Goal: Find specific page/section: Find specific page/section

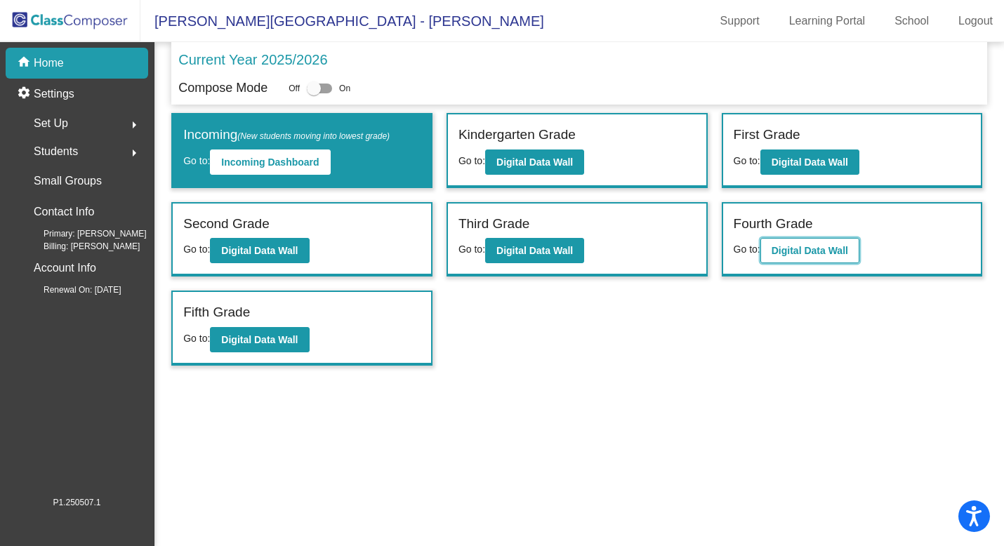
click at [818, 247] on b "Digital Data Wall" at bounding box center [809, 250] width 77 height 11
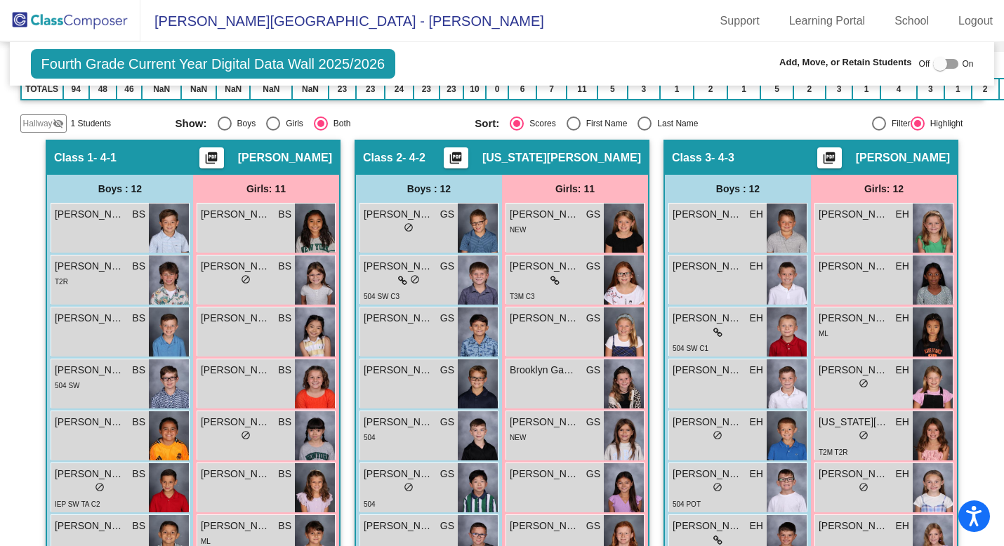
scroll to position [264, 0]
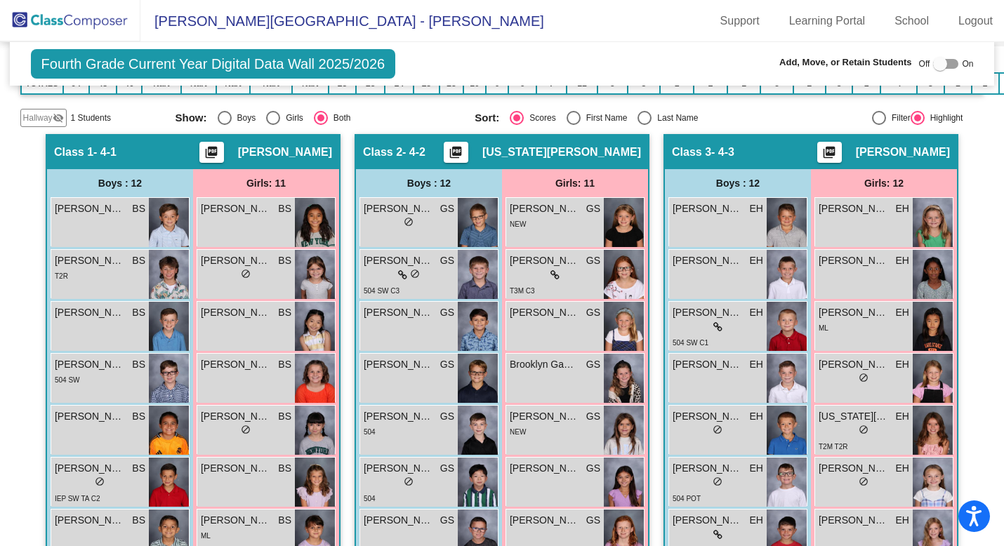
click at [36, 112] on span "Hallway" at bounding box center [37, 118] width 29 height 13
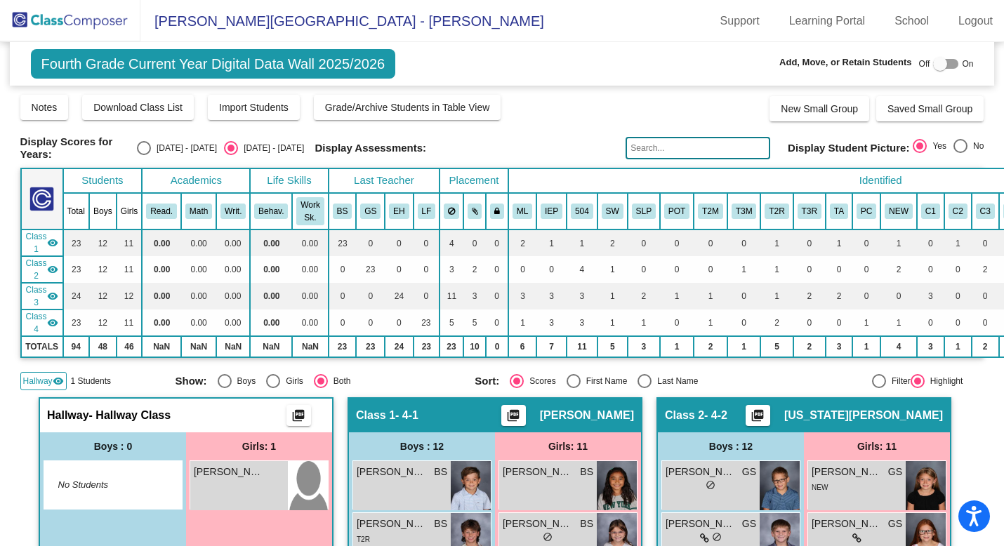
scroll to position [0, 0]
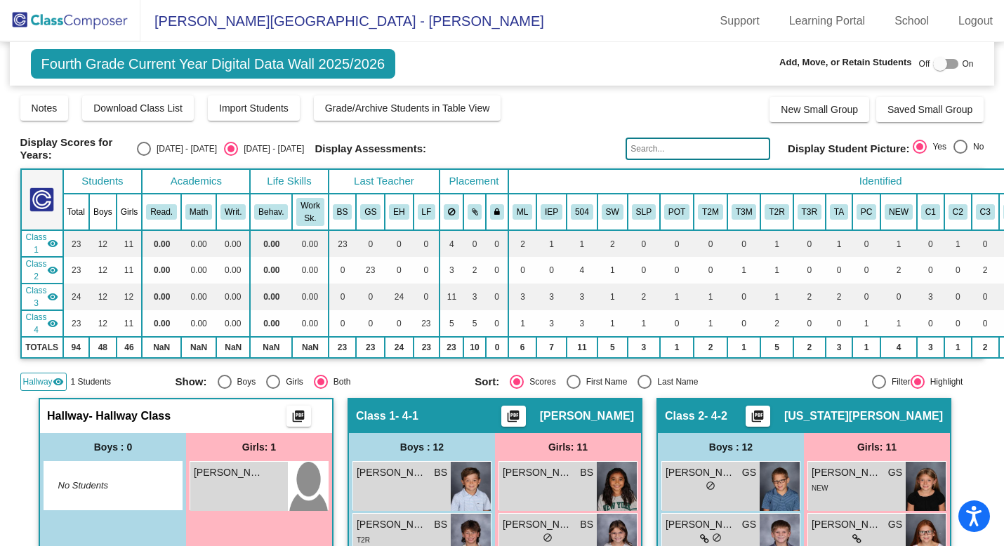
click at [81, 20] on img at bounding box center [70, 20] width 140 height 41
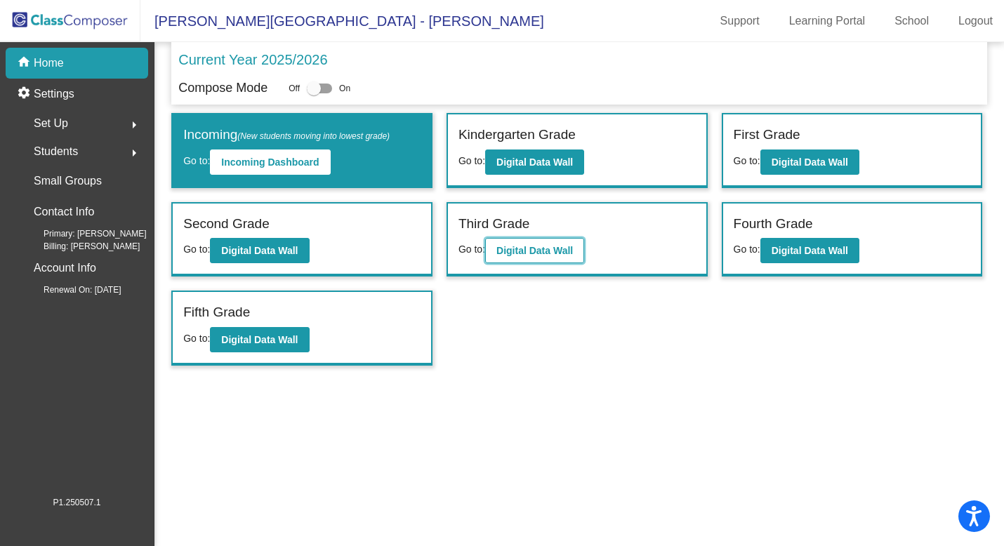
click at [526, 251] on b "Digital Data Wall" at bounding box center [534, 250] width 77 height 11
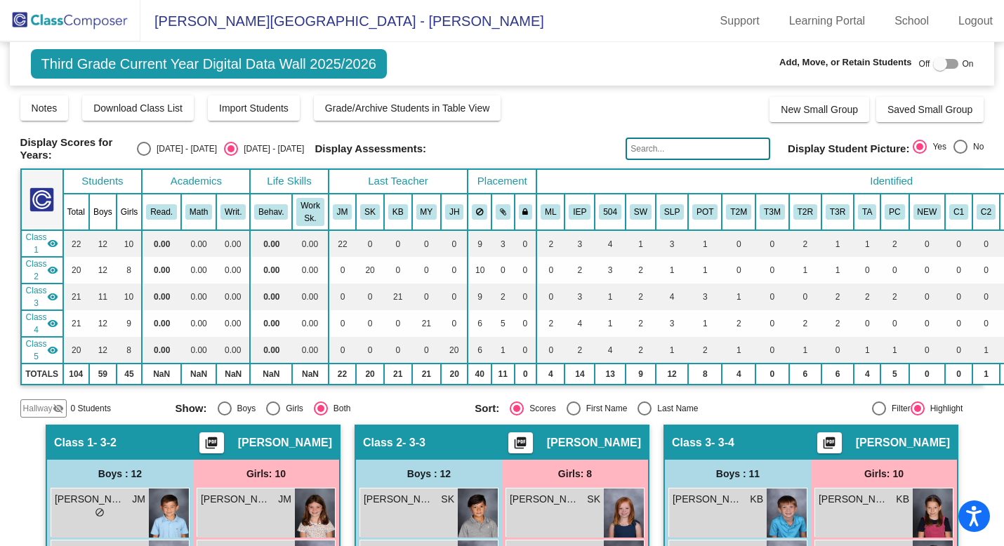
click at [651, 147] on input "text" at bounding box center [697, 149] width 145 height 22
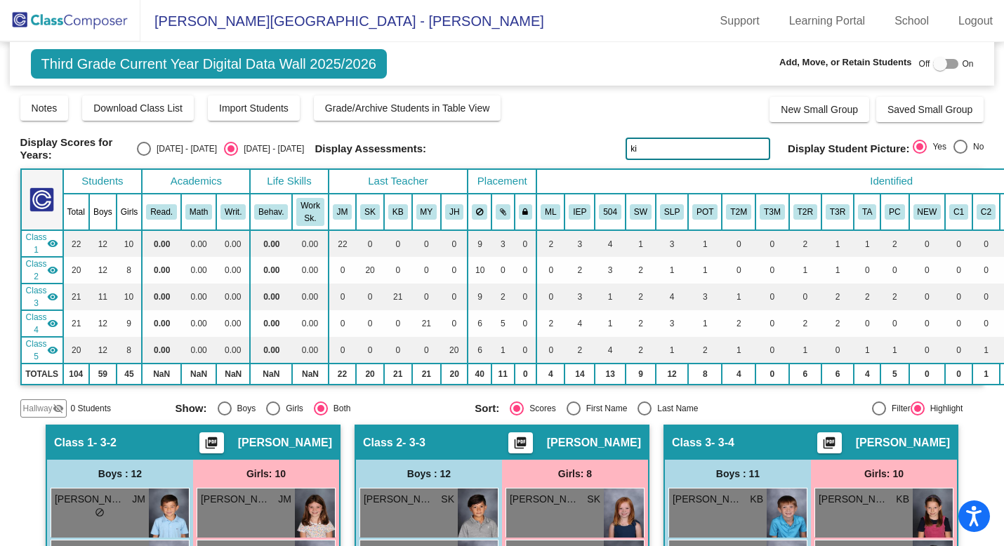
type input "k"
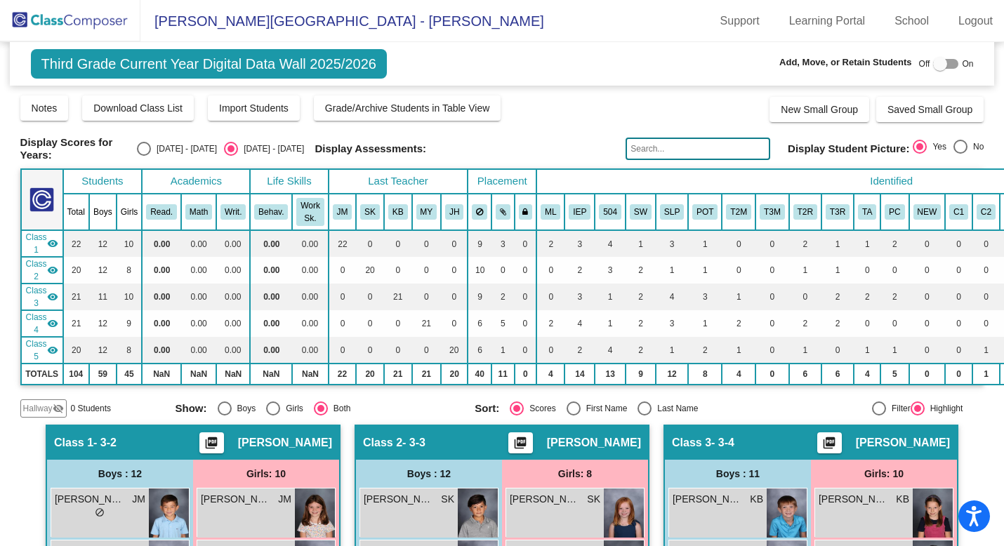
click at [65, 20] on img at bounding box center [70, 20] width 140 height 41
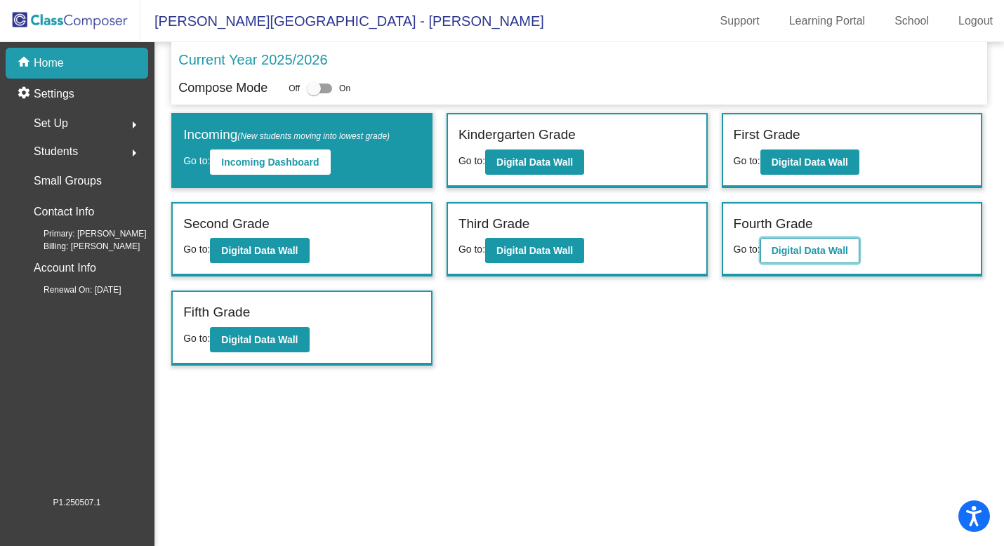
click at [799, 248] on b "Digital Data Wall" at bounding box center [809, 250] width 77 height 11
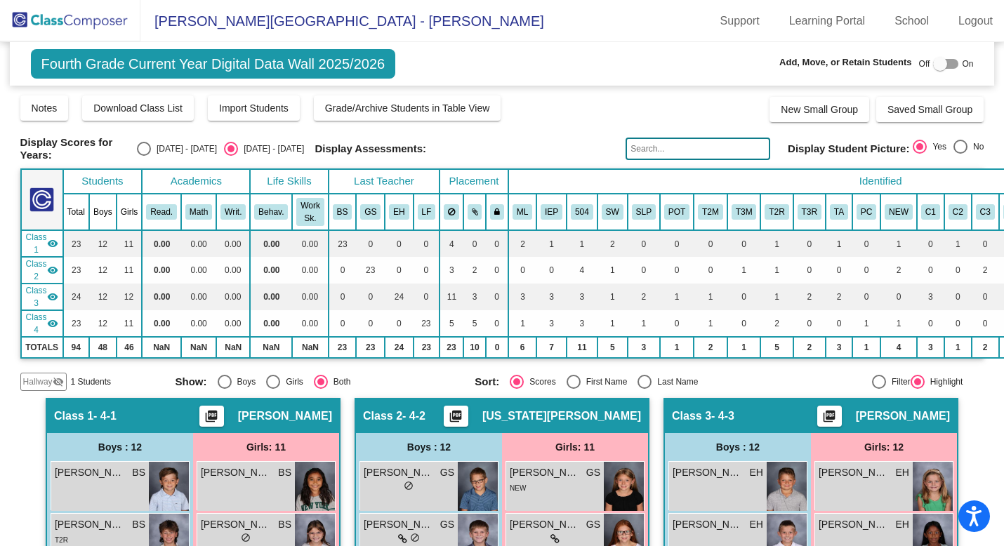
click at [55, 21] on img at bounding box center [70, 20] width 140 height 41
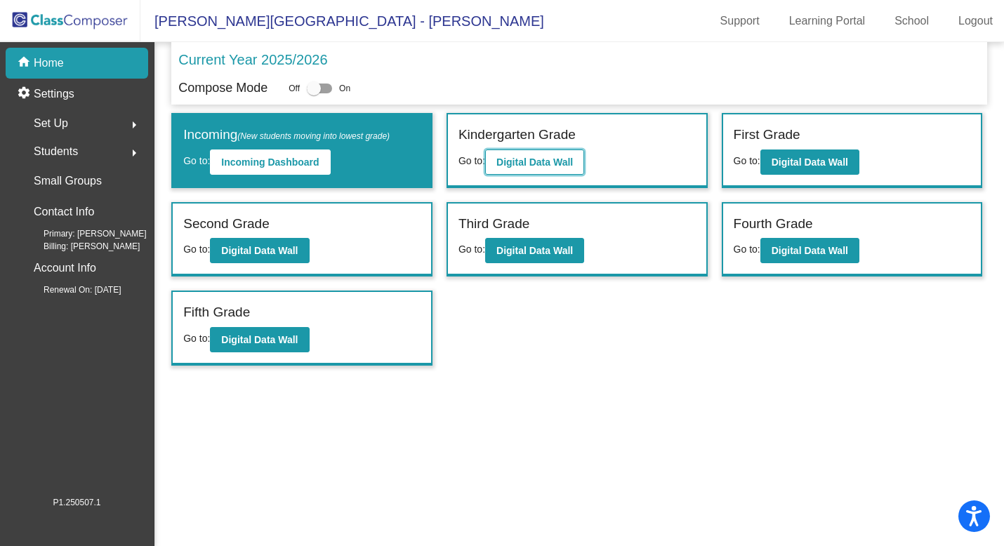
click at [521, 162] on b "Digital Data Wall" at bounding box center [534, 162] width 77 height 11
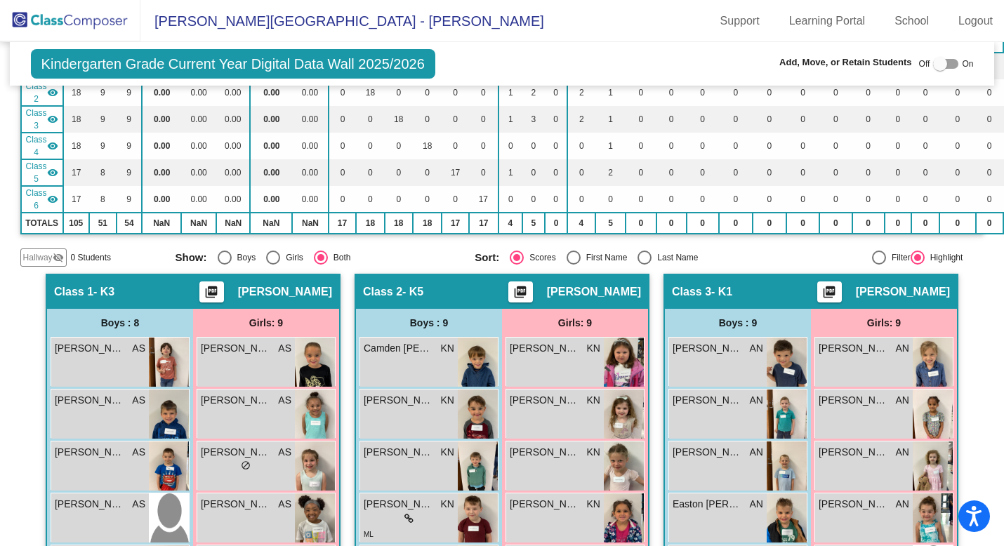
scroll to position [175, 0]
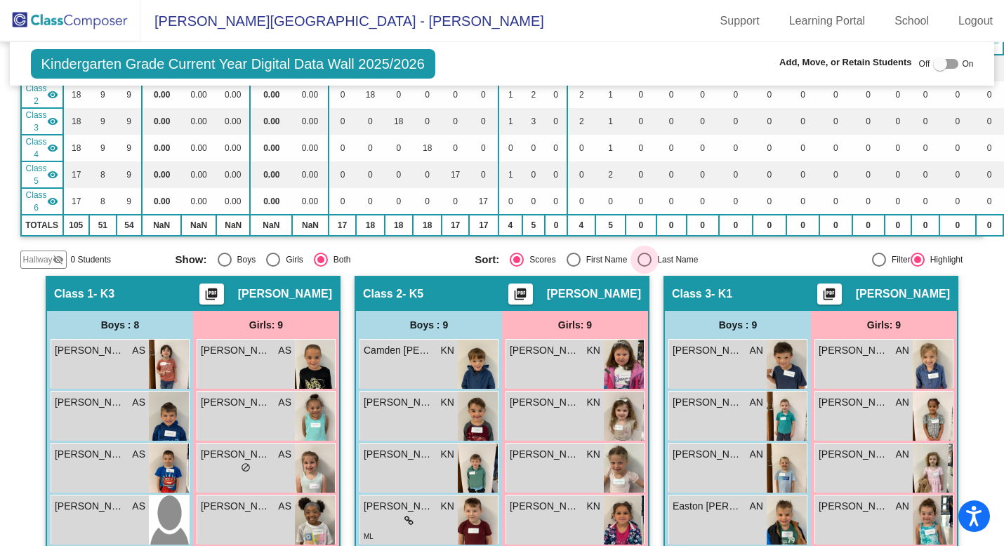
click at [642, 255] on div "Select an option" at bounding box center [644, 260] width 14 height 14
click at [644, 267] on input "Last Name" at bounding box center [644, 267] width 1 height 1
radio input "true"
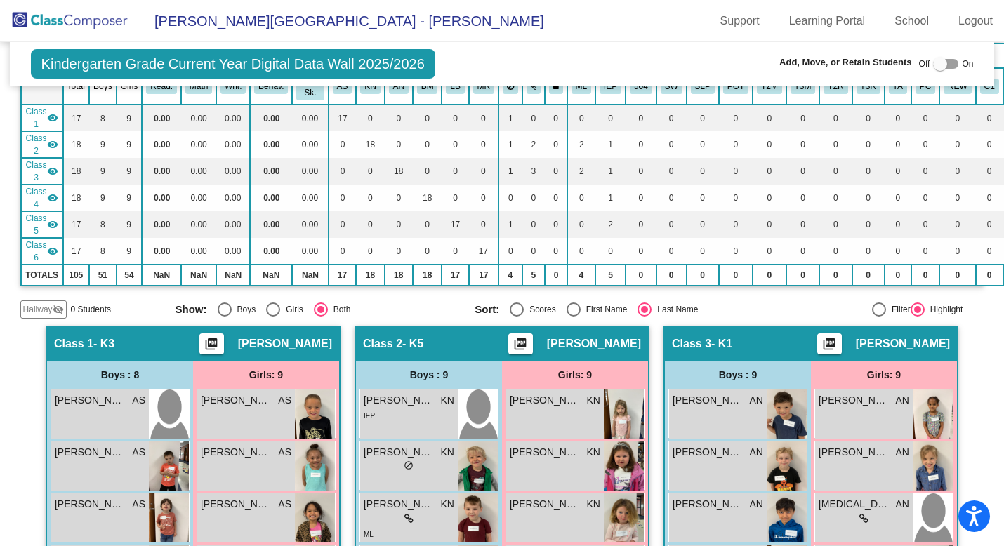
scroll to position [0, 0]
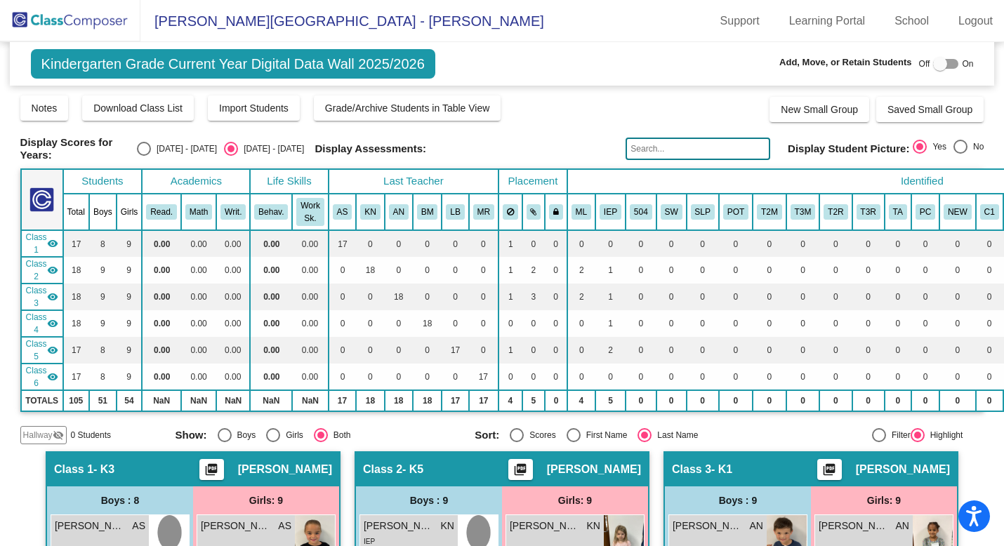
click at [77, 22] on img at bounding box center [70, 20] width 140 height 41
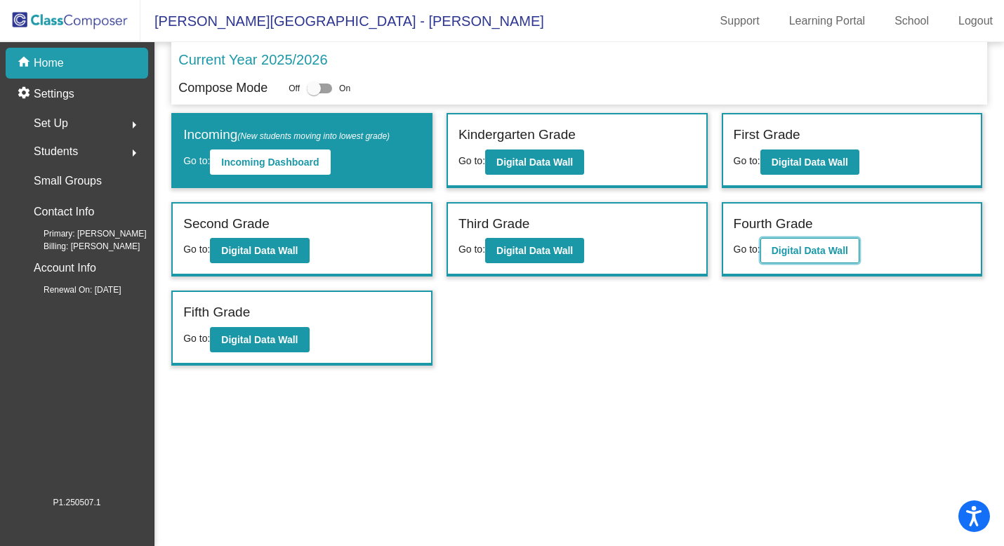
click at [802, 255] on b "Digital Data Wall" at bounding box center [809, 250] width 77 height 11
